Goal: Information Seeking & Learning: Learn about a topic

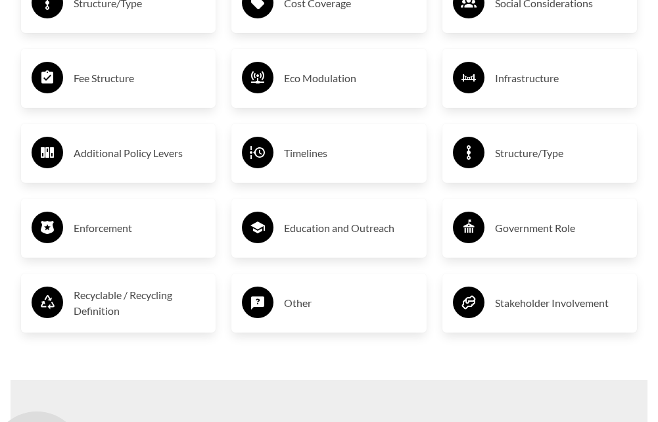
scroll to position [2085, 0]
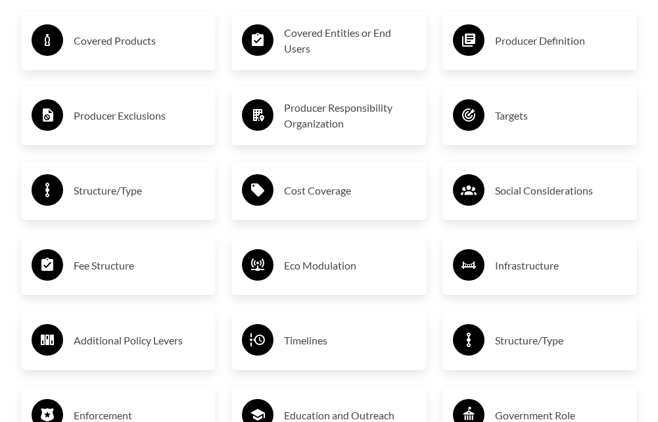
click at [76, 51] on h3 "Covered Products" at bounding box center [140, 40] width 132 height 21
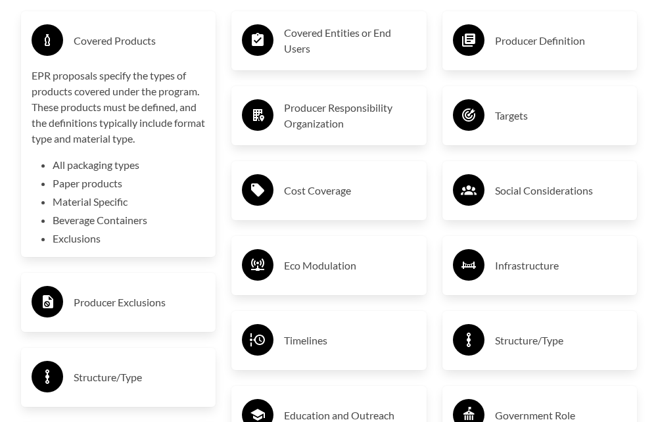
click at [128, 313] on h3 "Producer Exclusions" at bounding box center [140, 302] width 132 height 21
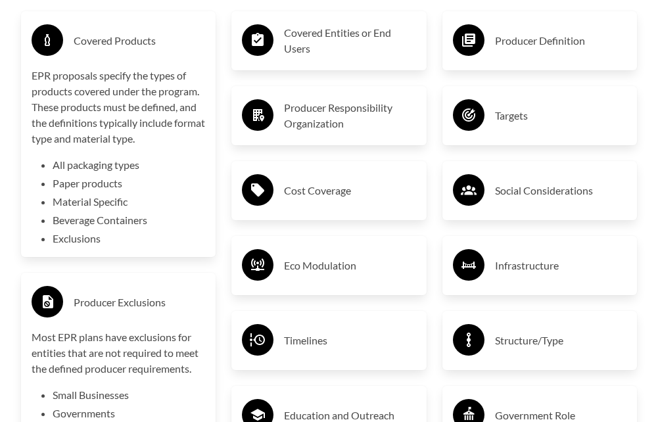
click at [278, 60] on div "Covered Entities or End Users" at bounding box center [329, 41] width 174 height 38
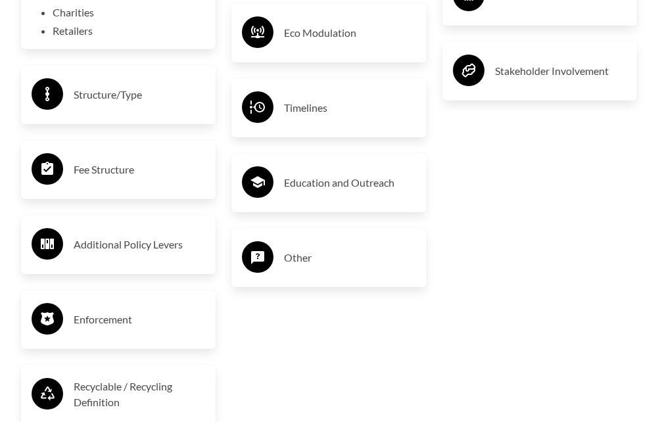
scroll to position [2545, 0]
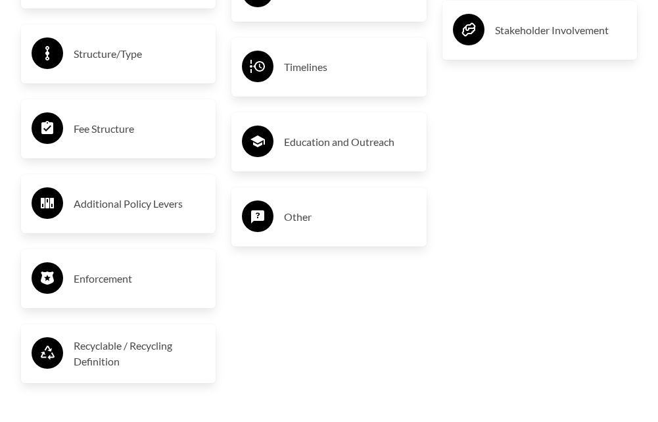
click at [112, 159] on div "Fee Structure" at bounding box center [118, 128] width 195 height 59
click at [112, 139] on h3 "Fee Structure" at bounding box center [140, 128] width 132 height 21
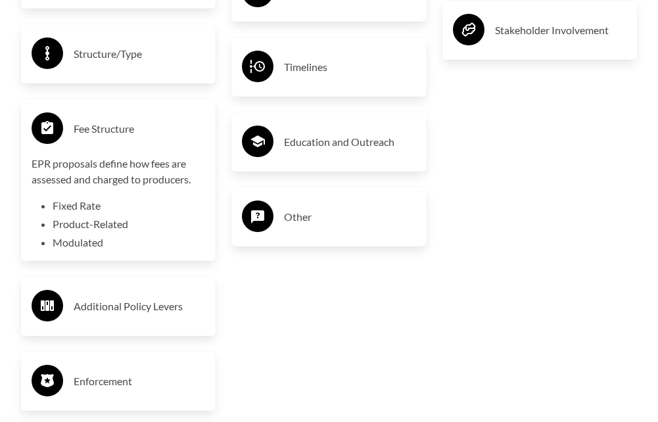
click at [129, 64] on h3 "Structure/Type" at bounding box center [140, 53] width 132 height 21
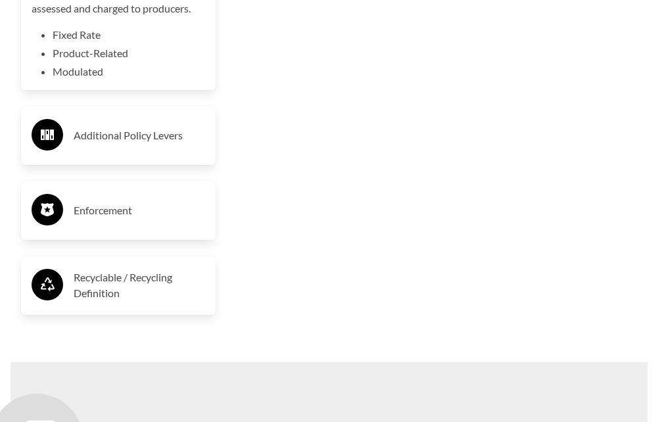
scroll to position [2940, 0]
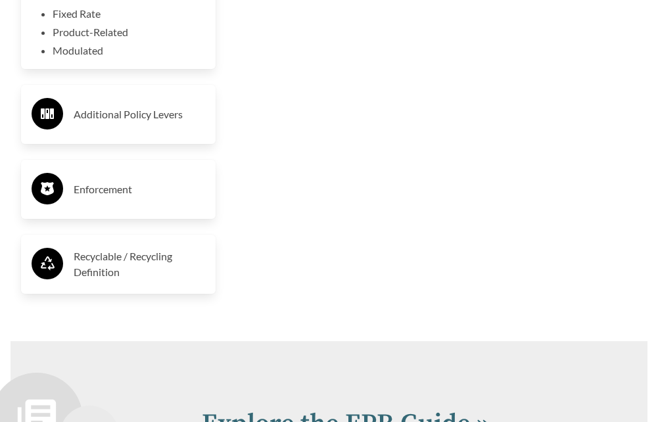
click at [111, 280] on h3 "Recyclable / Recycling Definition" at bounding box center [140, 265] width 132 height 32
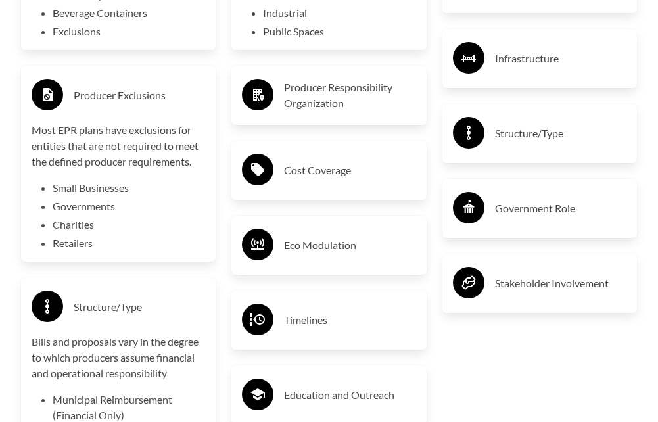
scroll to position [2282, 0]
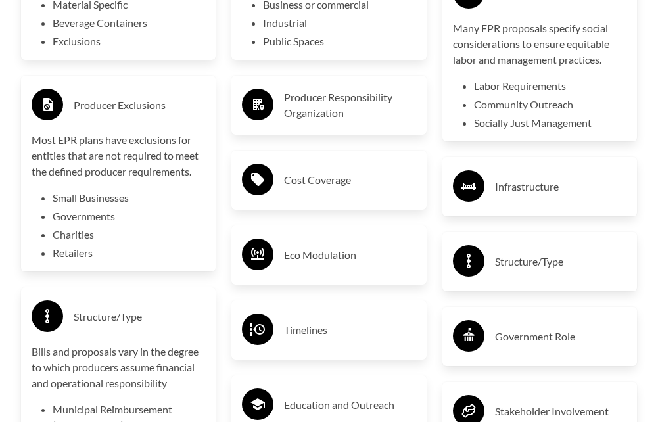
click at [472, 202] on circle at bounding box center [469, 186] width 32 height 32
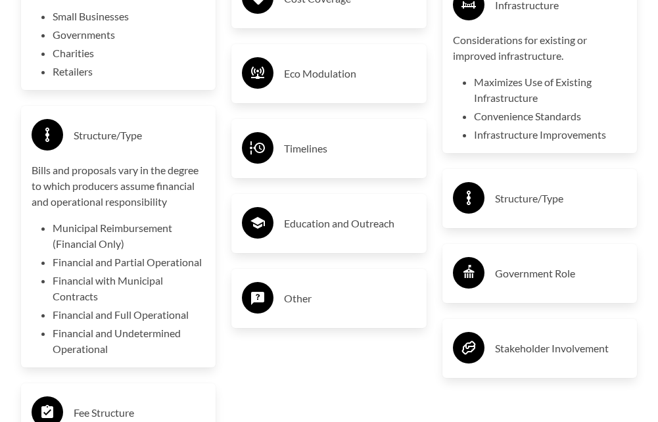
scroll to position [2479, 0]
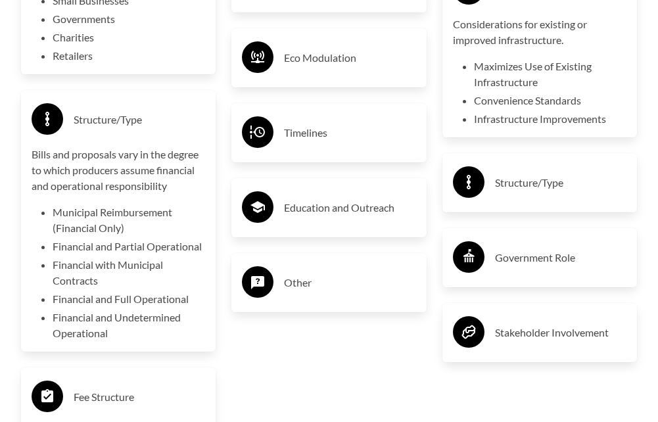
click at [472, 198] on circle at bounding box center [469, 182] width 32 height 32
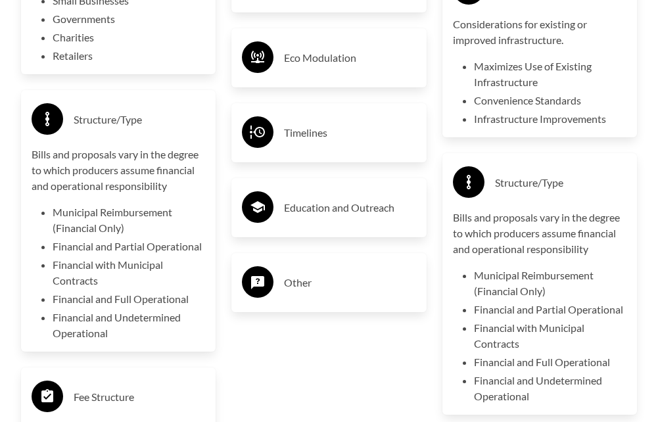
click at [349, 218] on h3 "Education and Outreach" at bounding box center [350, 207] width 132 height 21
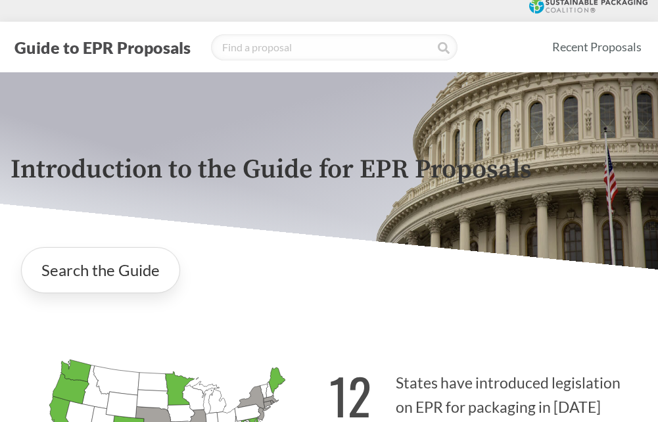
scroll to position [0, 0]
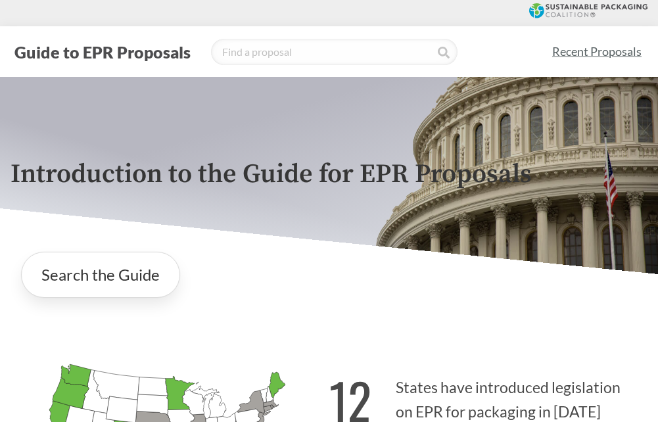
click at [572, 43] on link "Recent Proposals" at bounding box center [597, 52] width 101 height 30
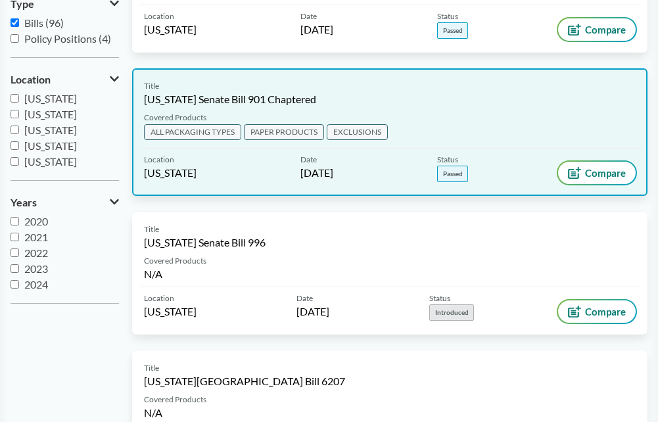
scroll to position [263, 0]
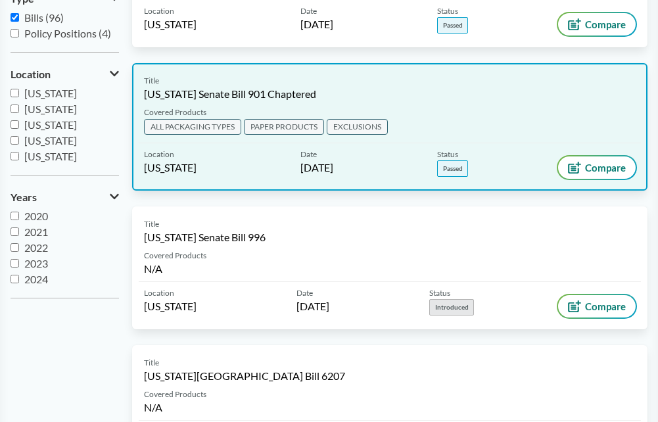
click at [250, 92] on span "[US_STATE] Senate Bill 901 Chaptered" at bounding box center [230, 94] width 172 height 14
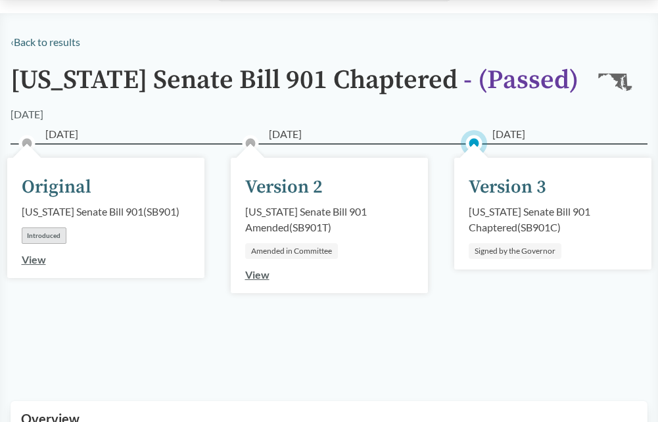
scroll to position [132, 0]
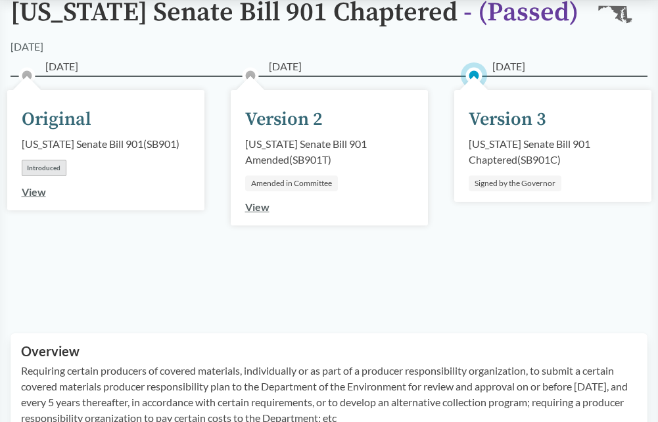
click at [509, 179] on div "Signed by the Governor" at bounding box center [515, 184] width 93 height 16
click at [516, 128] on div "Version 3" at bounding box center [508, 120] width 78 height 28
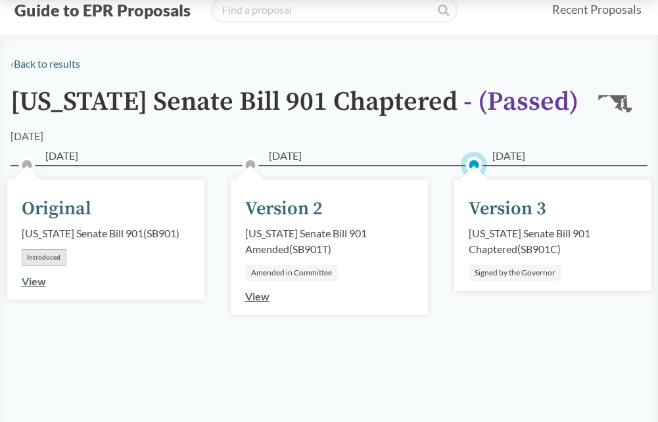
scroll to position [0, 0]
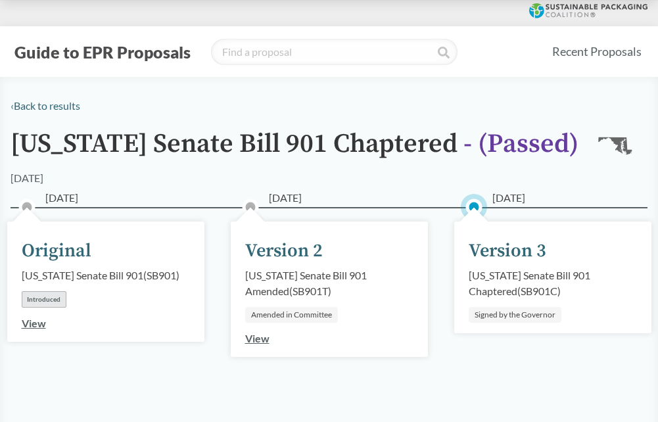
click at [499, 220] on div "[DATE] Original [US_STATE] Senate Bill 901 ( SB901 ) Introduced View [DATE] Ver…" at bounding box center [329, 320] width 637 height 226
click at [516, 379] on div "[DATE] Version 3 [US_STATE] Senate Bill 901 Chaptered ( SB901C ) Signed by the …" at bounding box center [553, 321] width 224 height 162
click at [255, 338] on link "View" at bounding box center [257, 338] width 24 height 12
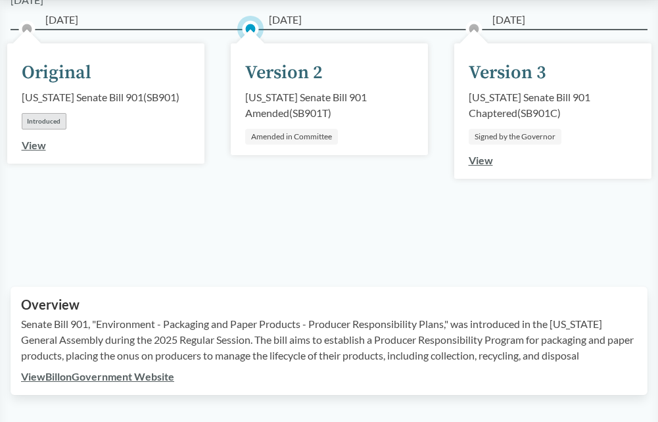
scroll to position [197, 0]
click at [484, 153] on link "View" at bounding box center [481, 159] width 24 height 12
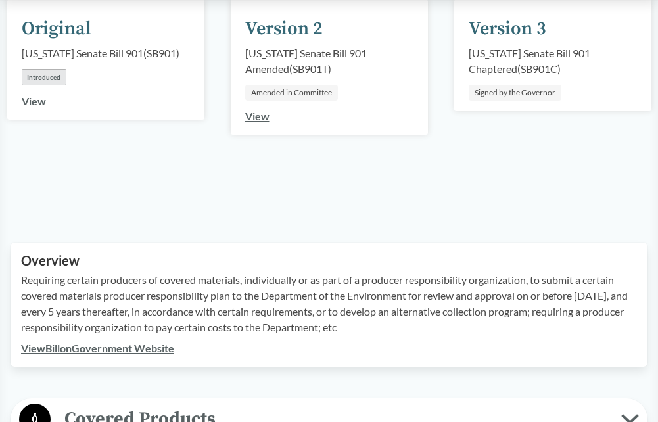
scroll to position [263, 0]
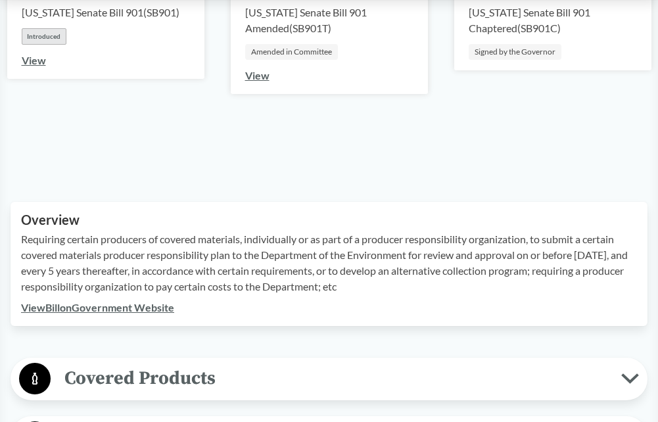
click at [142, 308] on link "View Bill on Government Website" at bounding box center [97, 307] width 153 height 12
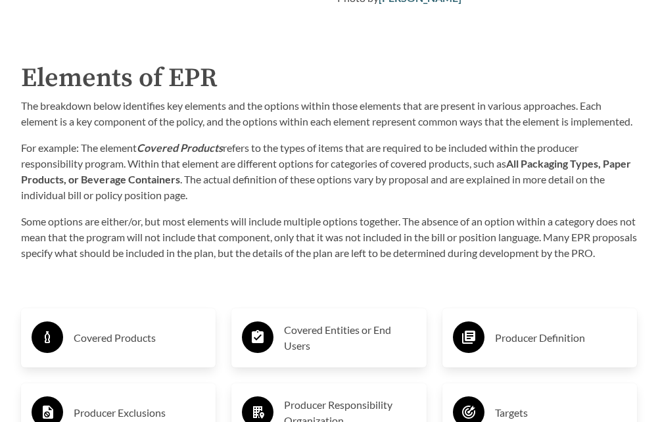
scroll to position [1579, 0]
